Goal: Task Accomplishment & Management: Manage account settings

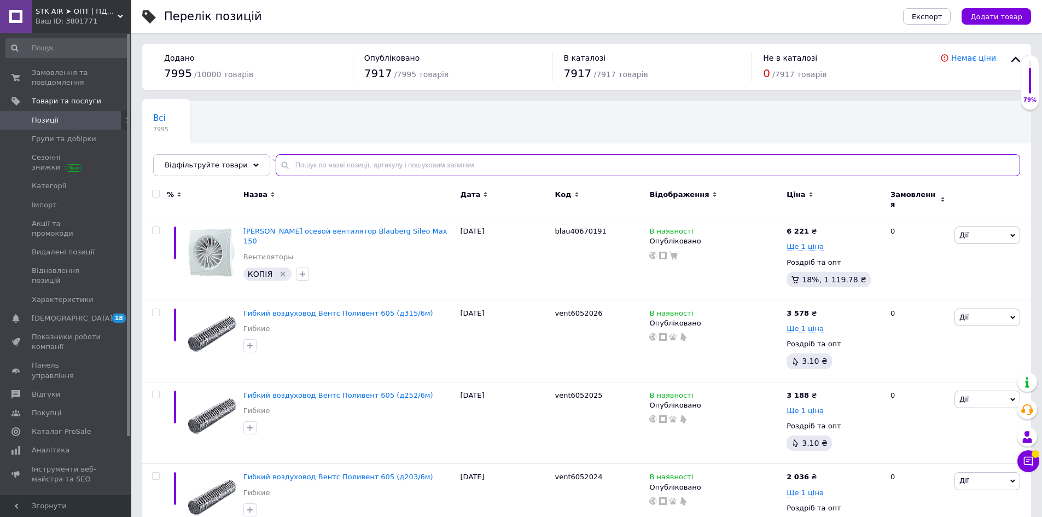
click at [294, 167] on input "text" at bounding box center [648, 165] width 745 height 22
paste input "Хомут зєднувально-монтажний елемент Вентс Х 100"
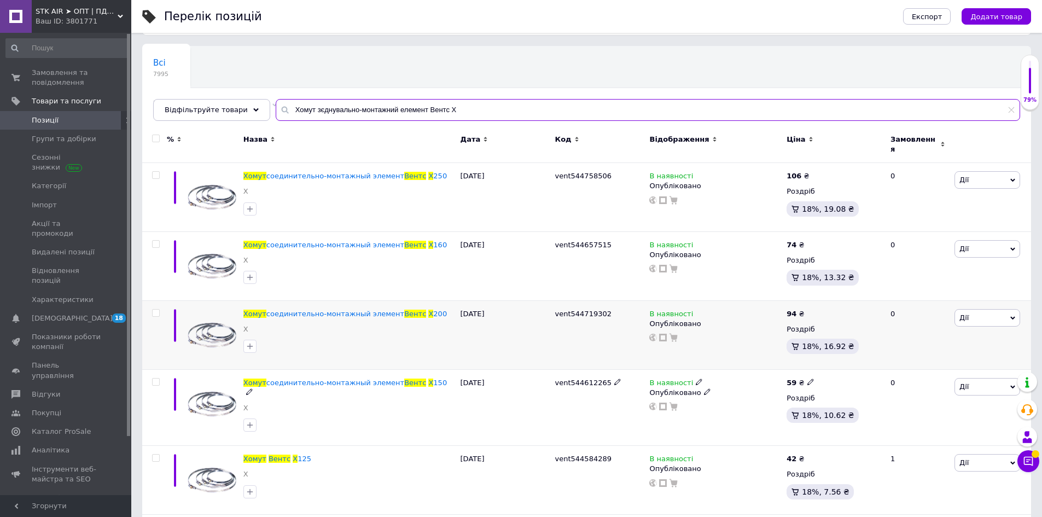
scroll to position [55, 0]
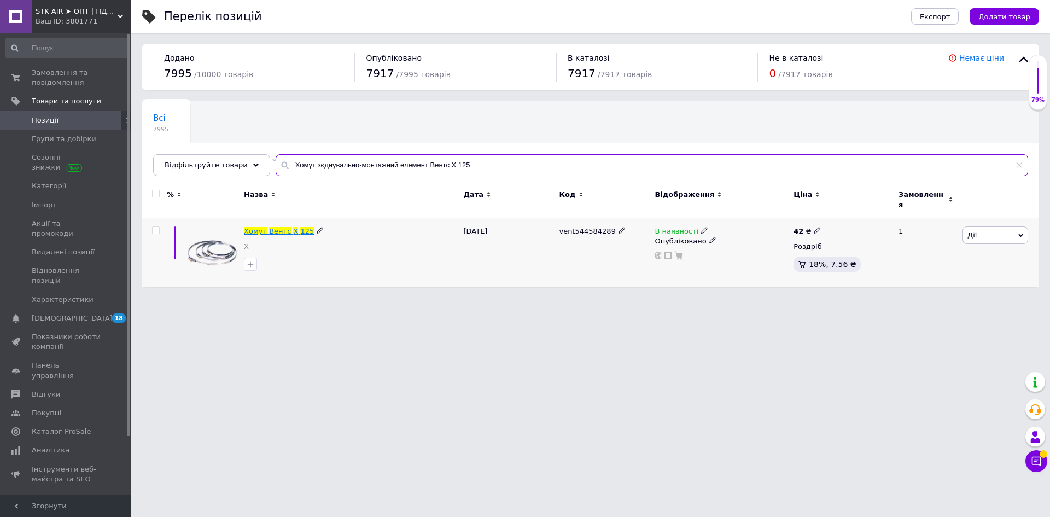
type input "Хомут зєднувально-монтажний елемент Вентс Х 125"
click at [300, 227] on span "125" at bounding box center [307, 231] width 14 height 8
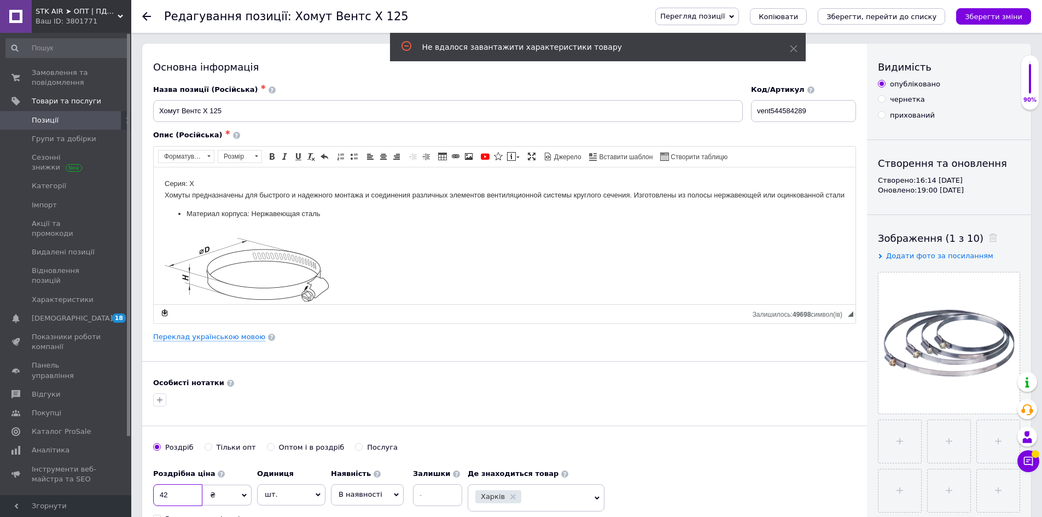
click at [178, 497] on input "42" at bounding box center [177, 495] width 49 height 22
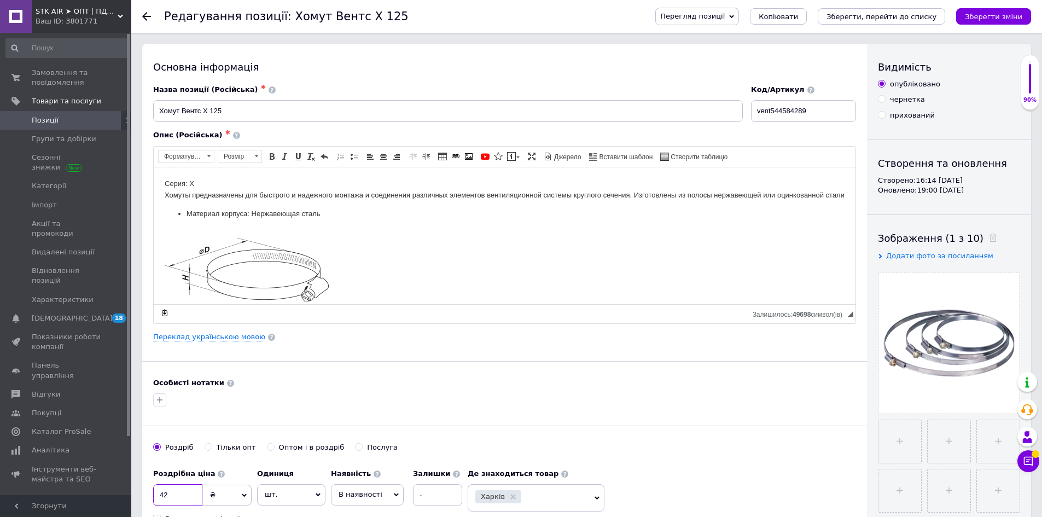
type input "4"
type input "63"
click at [267, 448] on input "Оптом і в роздріб" at bounding box center [270, 446] width 7 height 7
radio input "true"
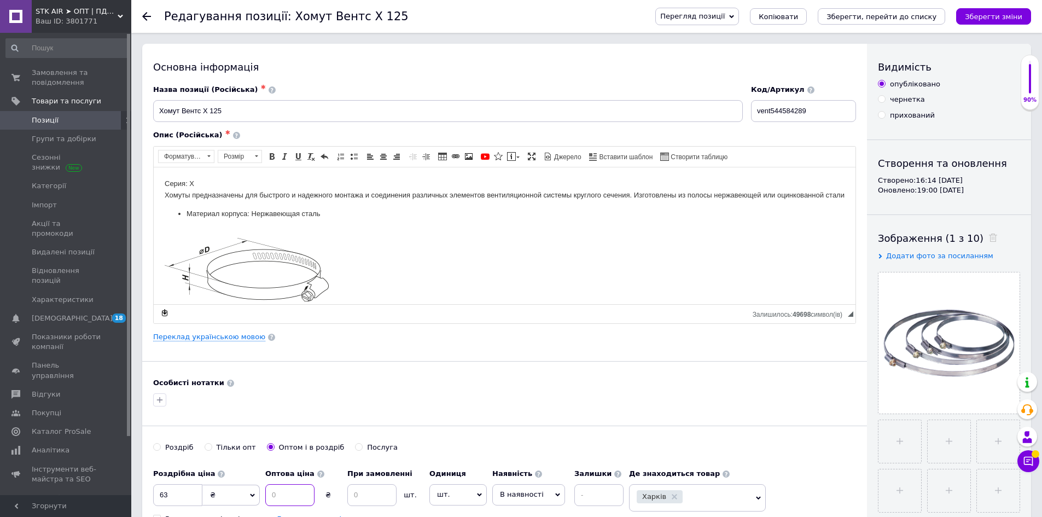
click at [287, 496] on input at bounding box center [289, 495] width 49 height 22
type input "58"
click at [377, 490] on input at bounding box center [371, 495] width 49 height 22
type input "25"
click at [982, 20] on icon "Зберегти зміни" at bounding box center [993, 17] width 57 height 8
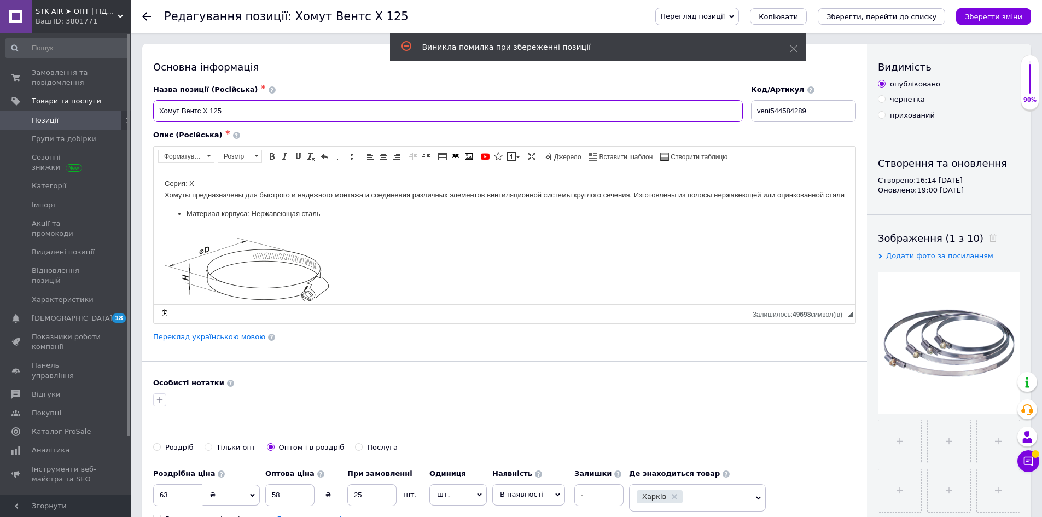
click at [226, 109] on input "Хомут Вентс Х 125" at bounding box center [448, 111] width 590 height 22
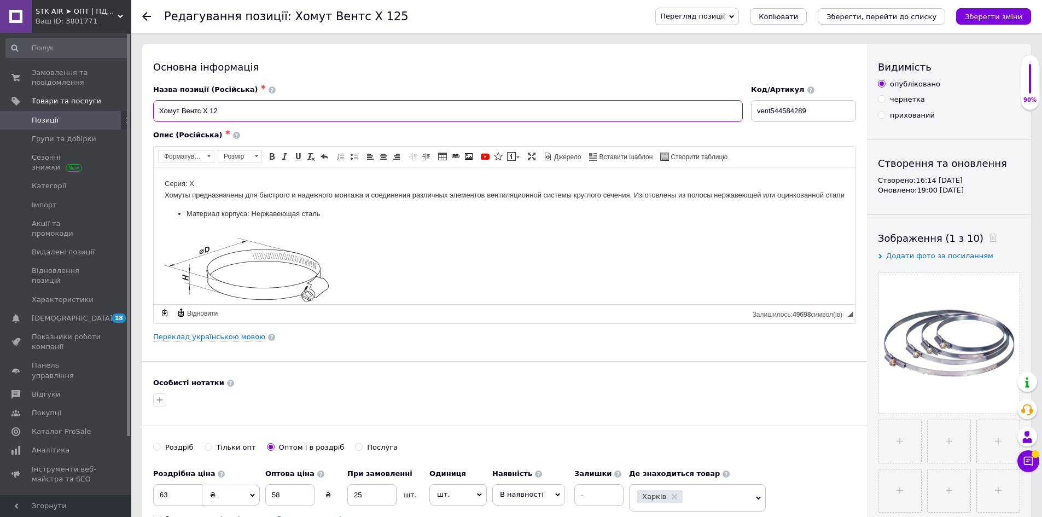
type input "Хомут Вентс Х 125"
click at [983, 18] on icon "Зберегти зміни" at bounding box center [993, 17] width 57 height 8
